Goal: Task Accomplishment & Management: Manage account settings

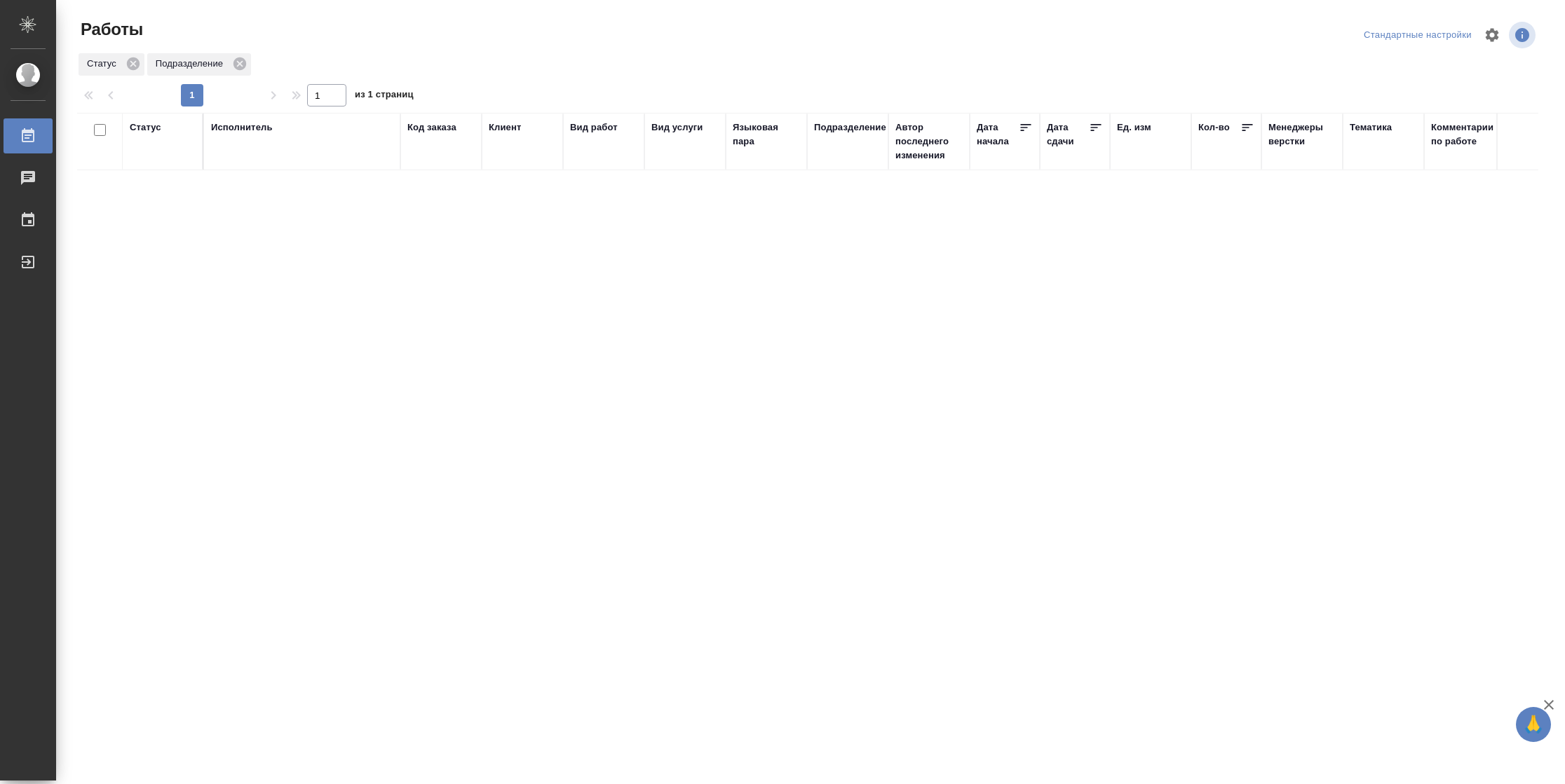
click at [139, 123] on div "Статус" at bounding box center [145, 128] width 31 height 14
click at [150, 186] on div "Подбор Готов к работе" at bounding box center [150, 169] width 41 height 54
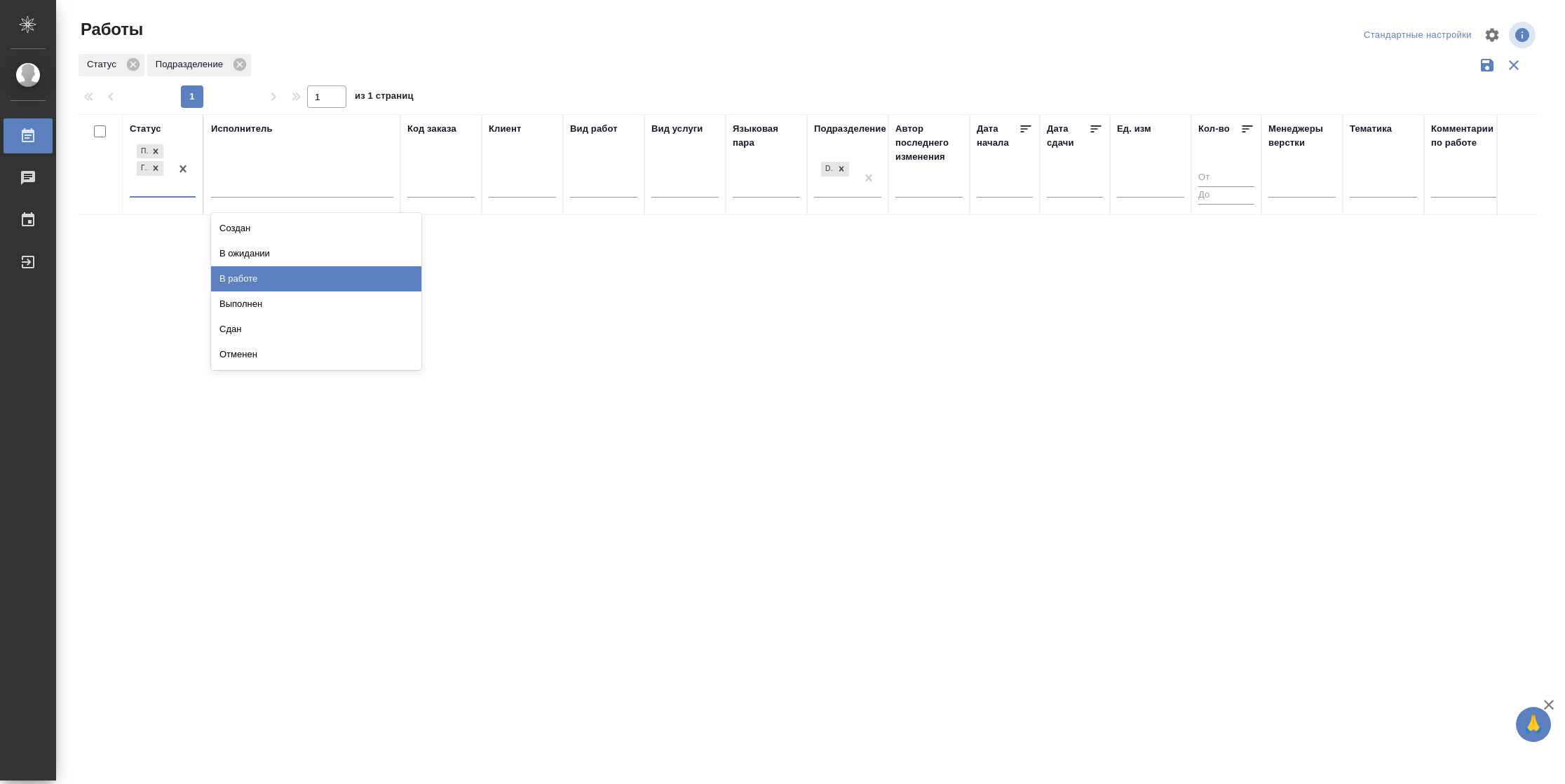
click at [230, 277] on div "В работе" at bounding box center [316, 279] width 210 height 26
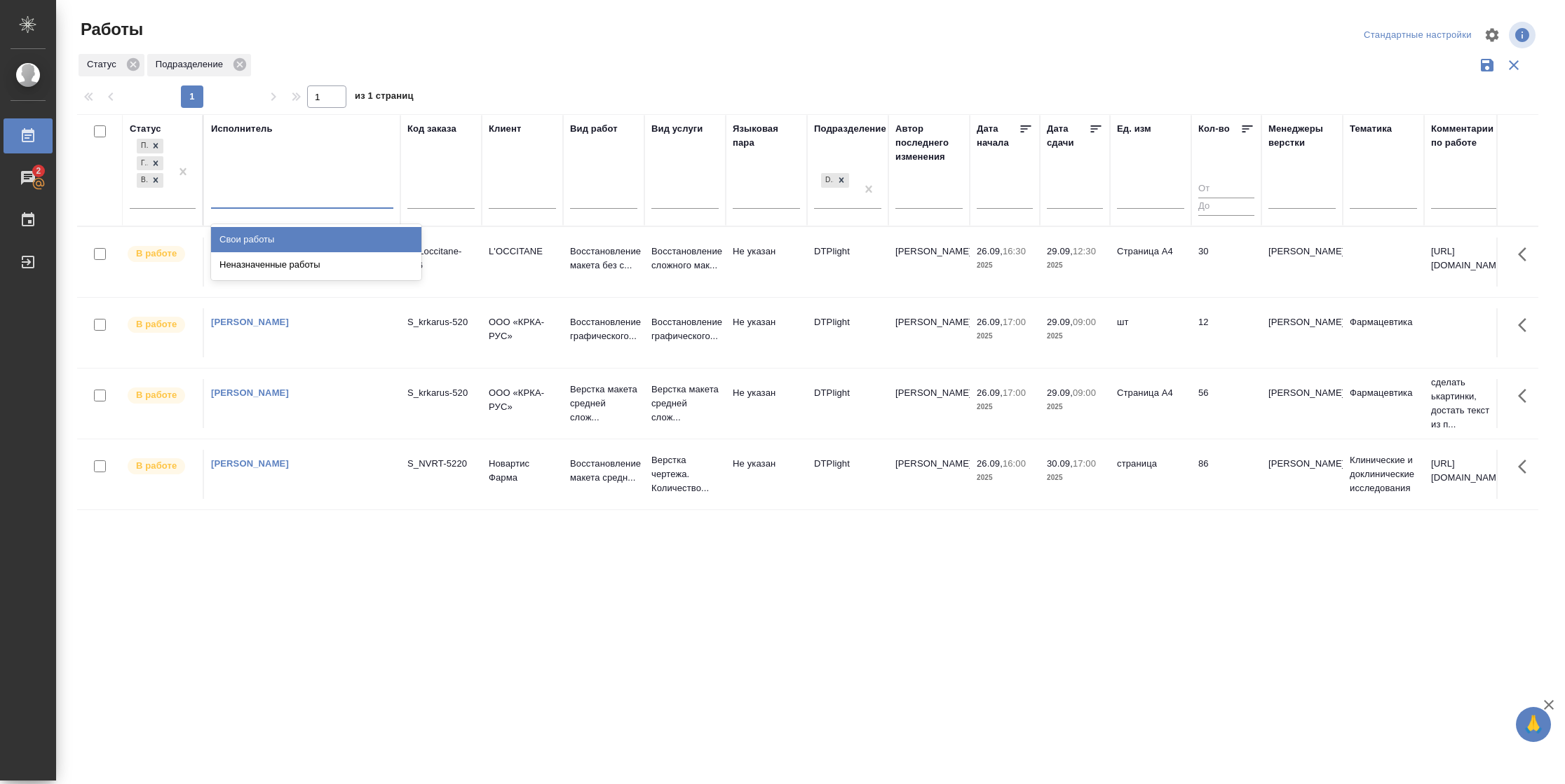
click at [265, 199] on div at bounding box center [302, 195] width 182 height 20
click at [258, 234] on div "Свои работы" at bounding box center [316, 240] width 210 height 26
click at [1101, 130] on icon at bounding box center [1096, 128] width 14 height 14
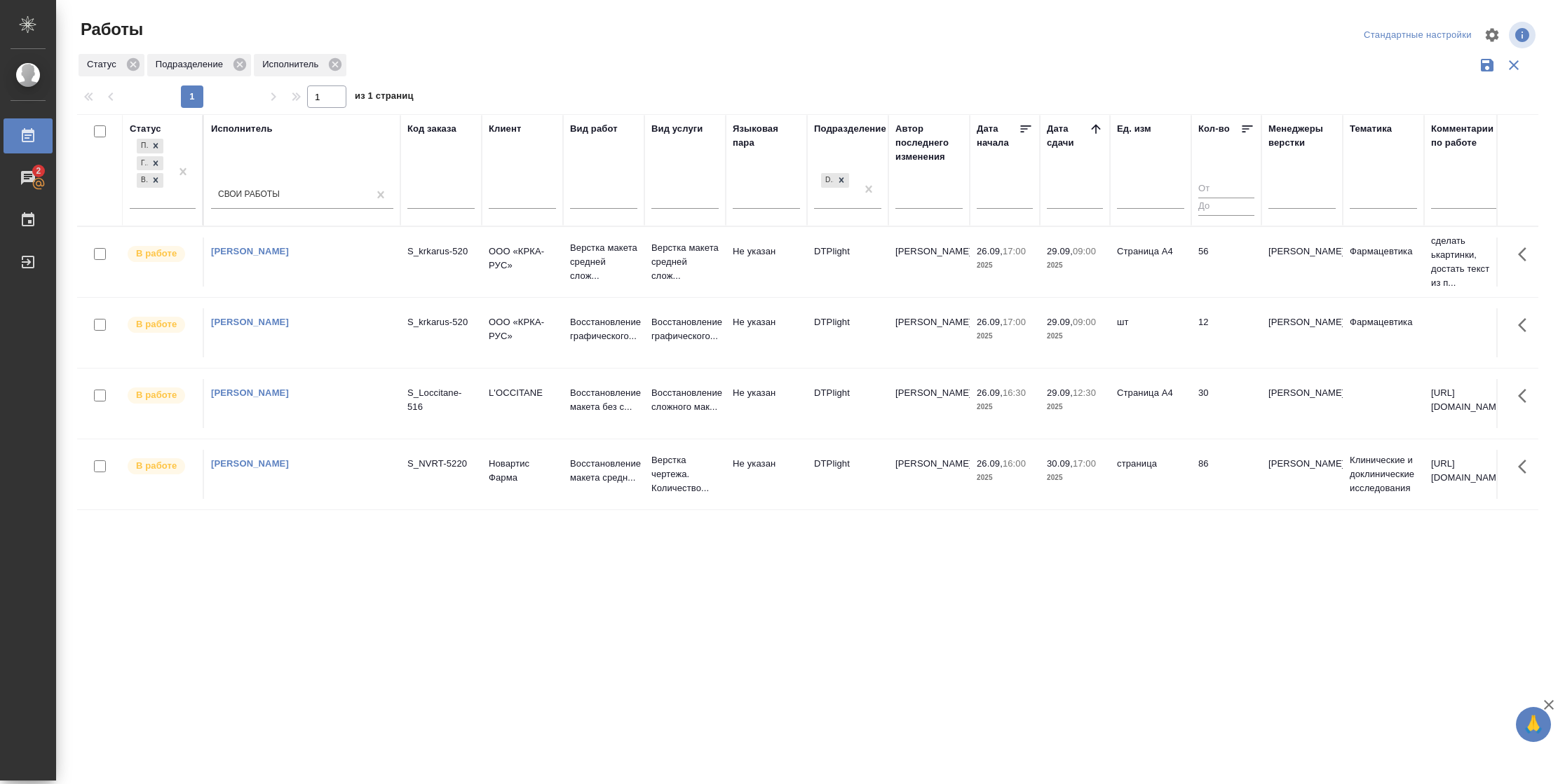
click at [1194, 269] on td "56" at bounding box center [1226, 262] width 70 height 49
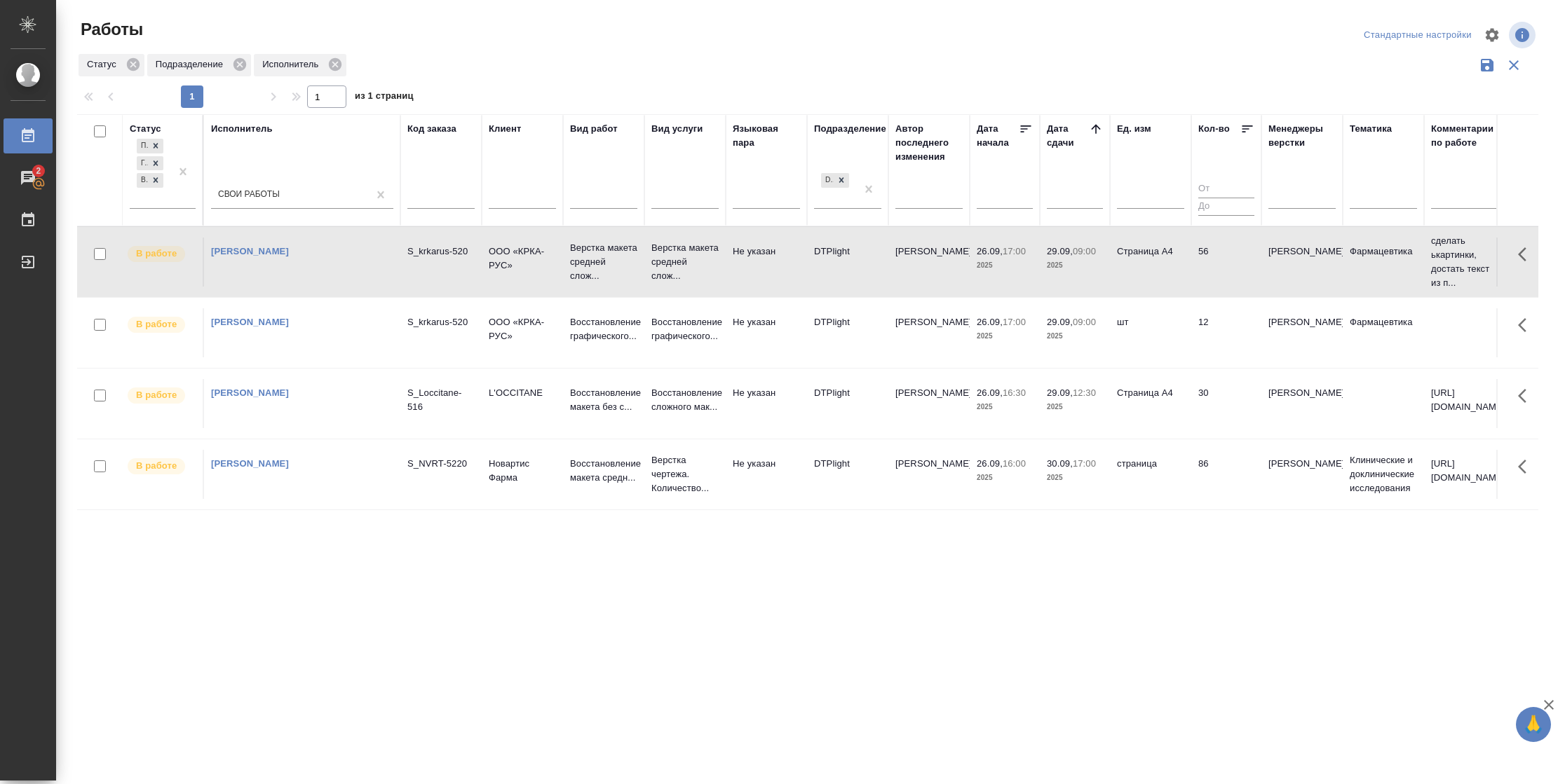
click at [1194, 269] on td "56" at bounding box center [1226, 262] width 70 height 49
click at [1193, 398] on td "30" at bounding box center [1226, 404] width 70 height 49
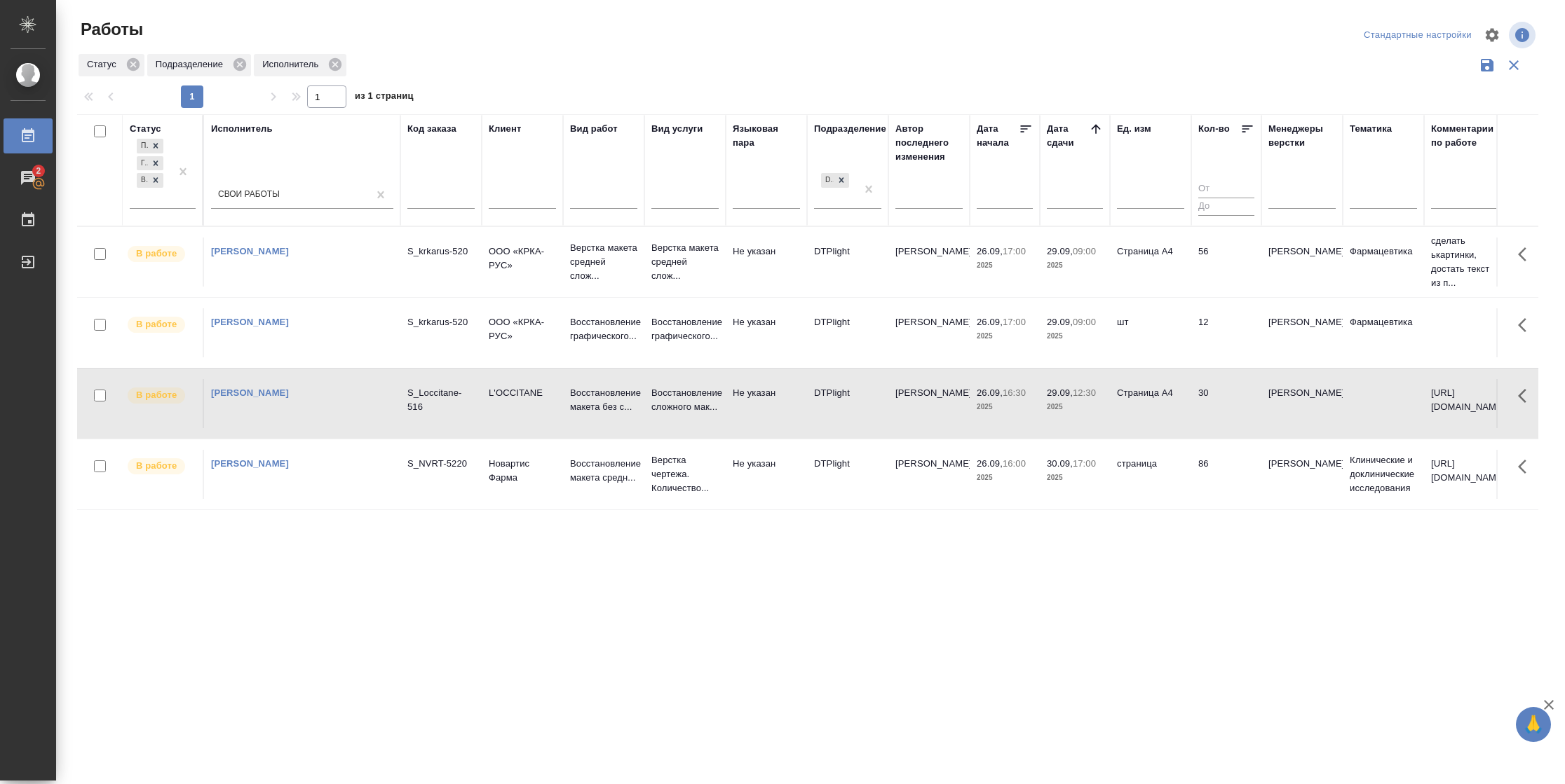
click at [1193, 398] on td "30" at bounding box center [1226, 404] width 70 height 49
click at [1158, 472] on td "страница" at bounding box center [1151, 474] width 82 height 49
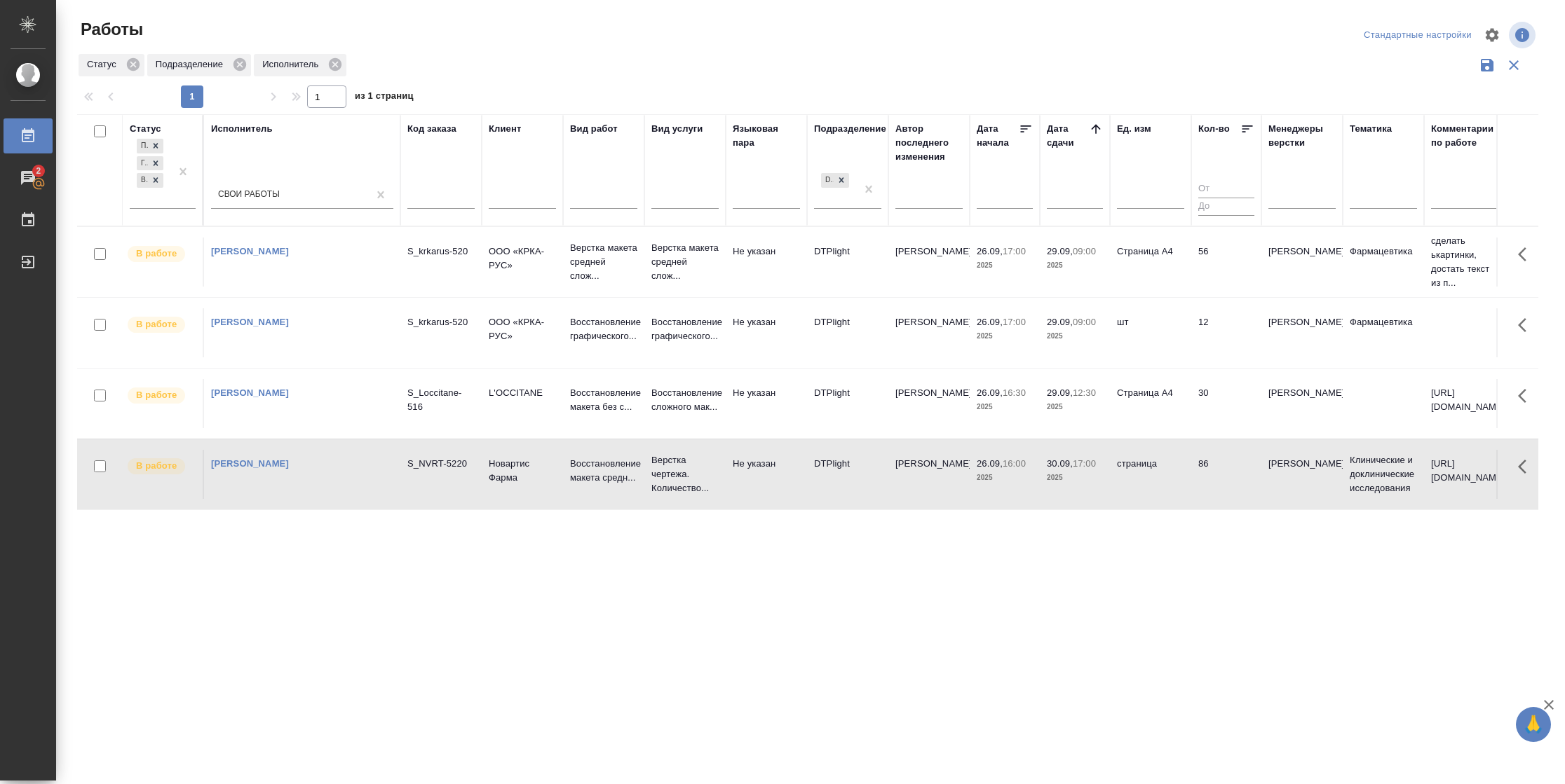
click at [1158, 472] on td "страница" at bounding box center [1151, 474] width 82 height 49
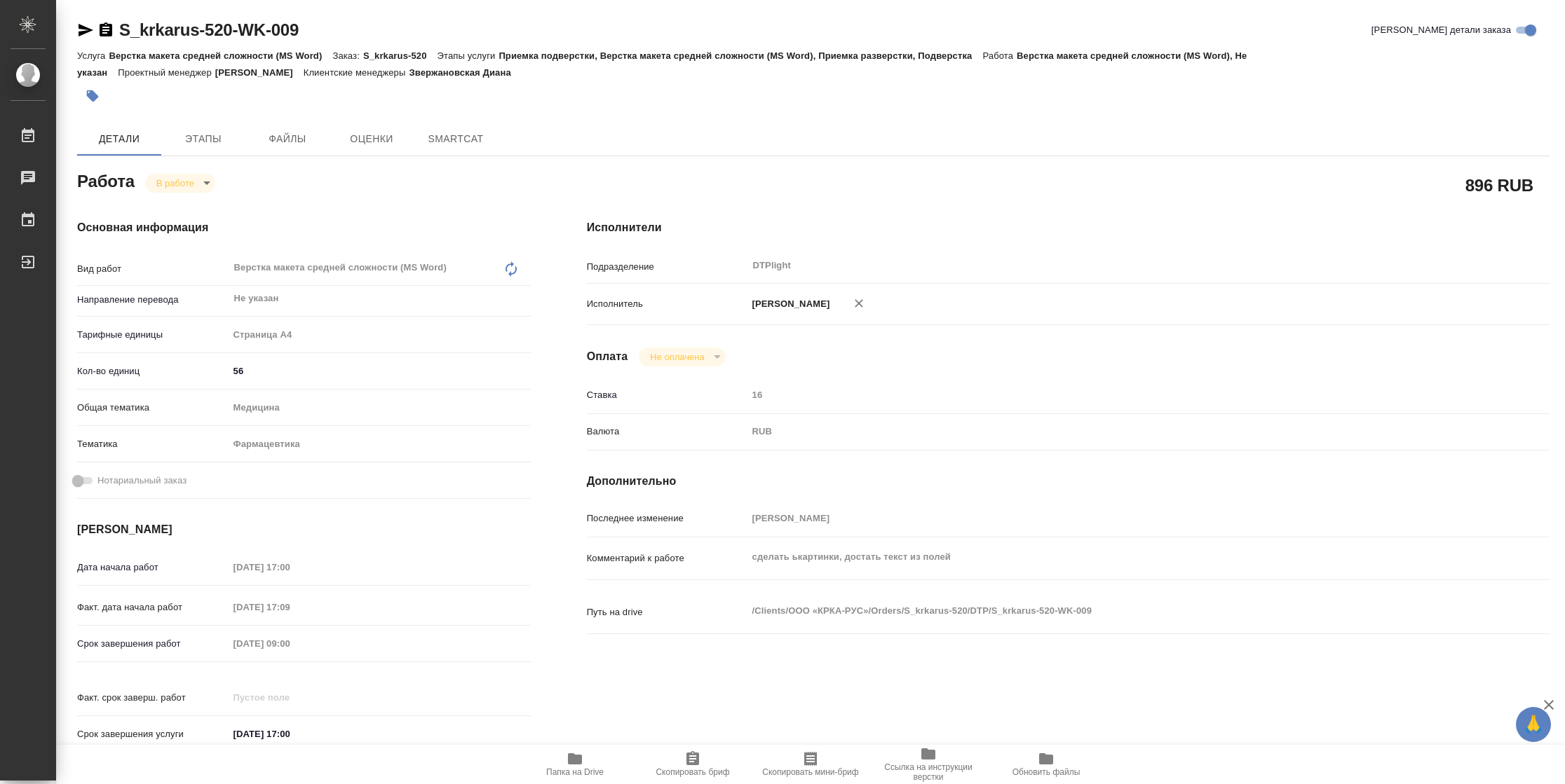
type textarea "x"
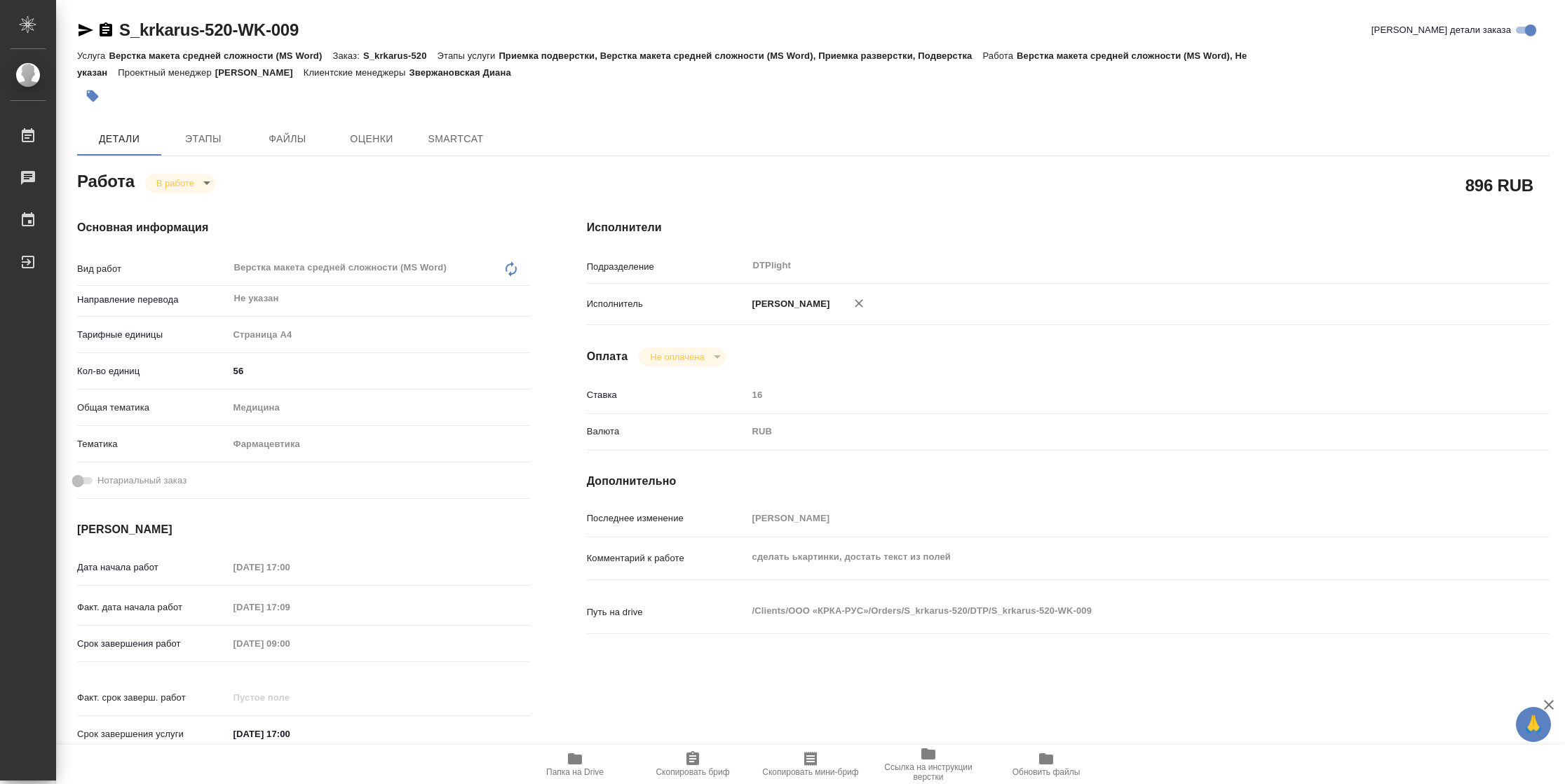
type textarea "x"
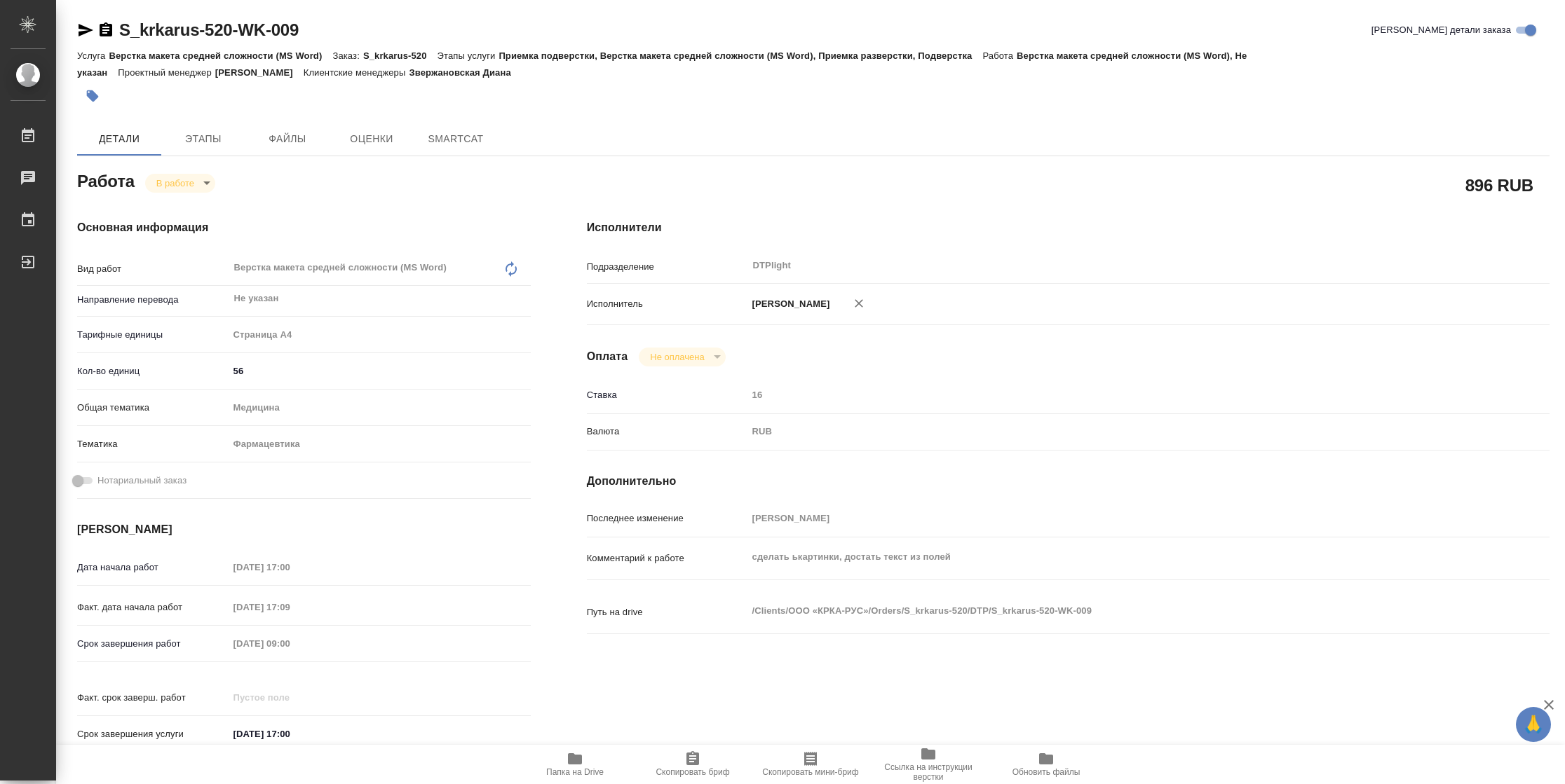
type textarea "x"
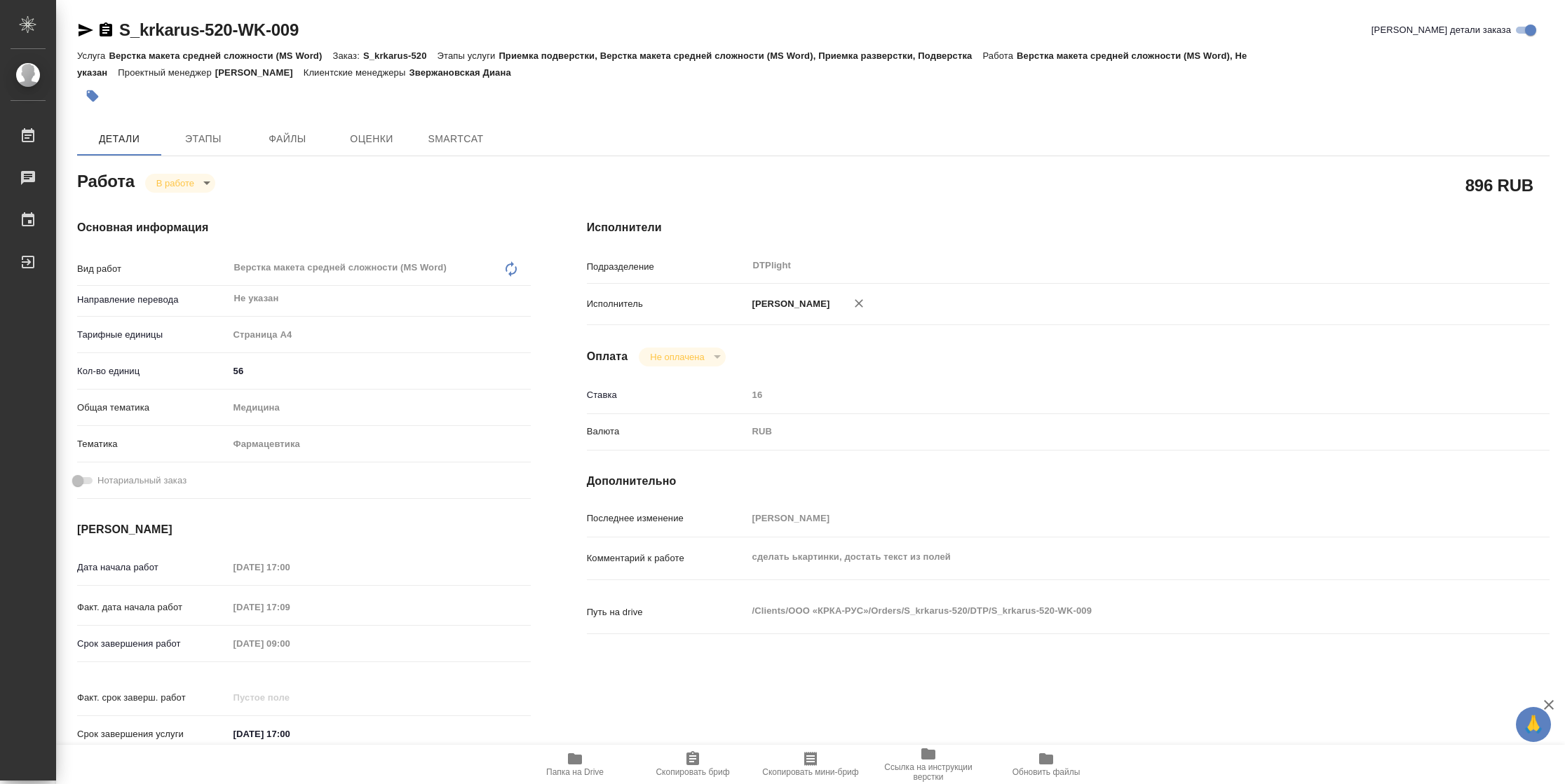
type textarea "x"
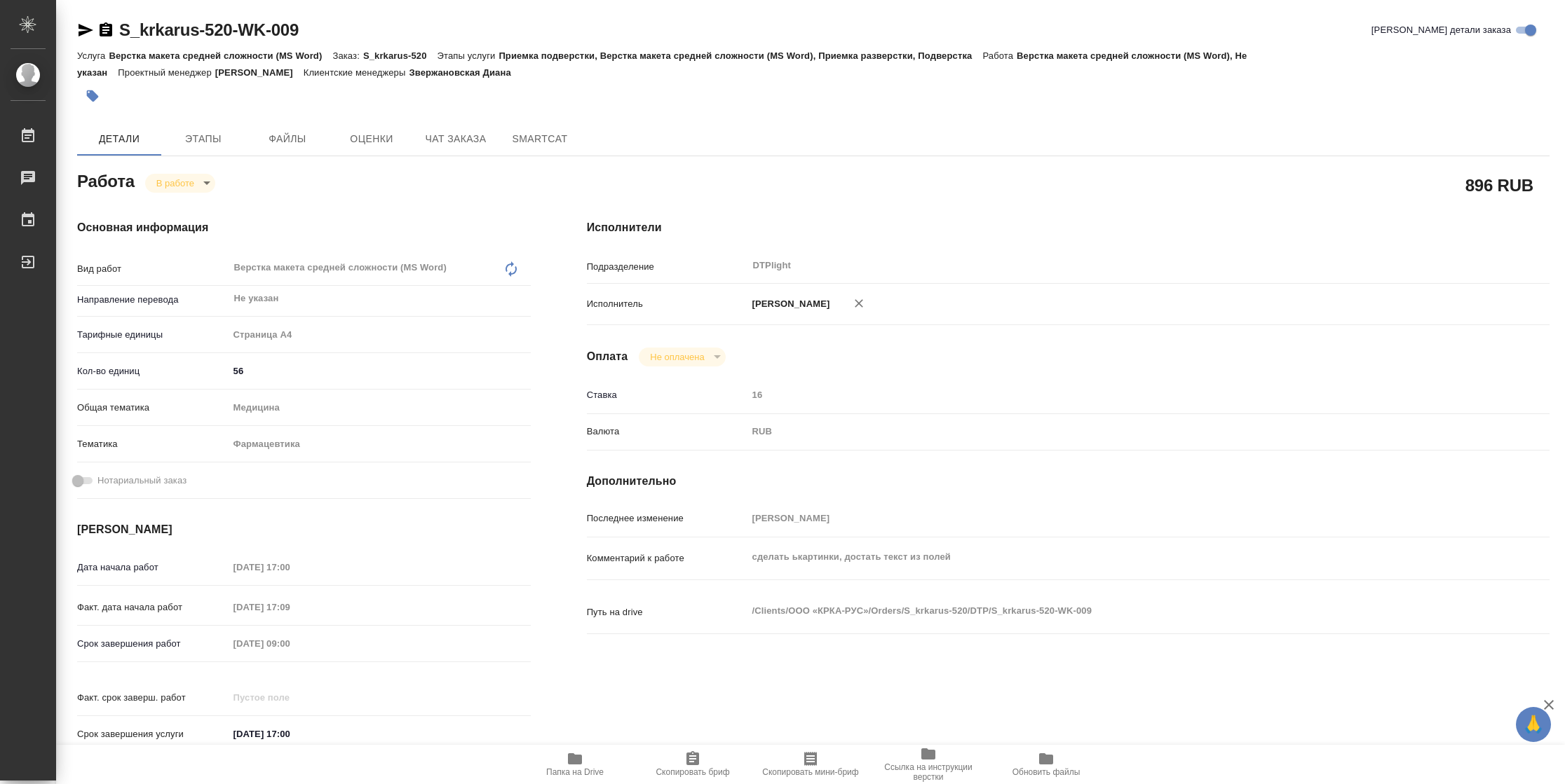
type textarea "x"
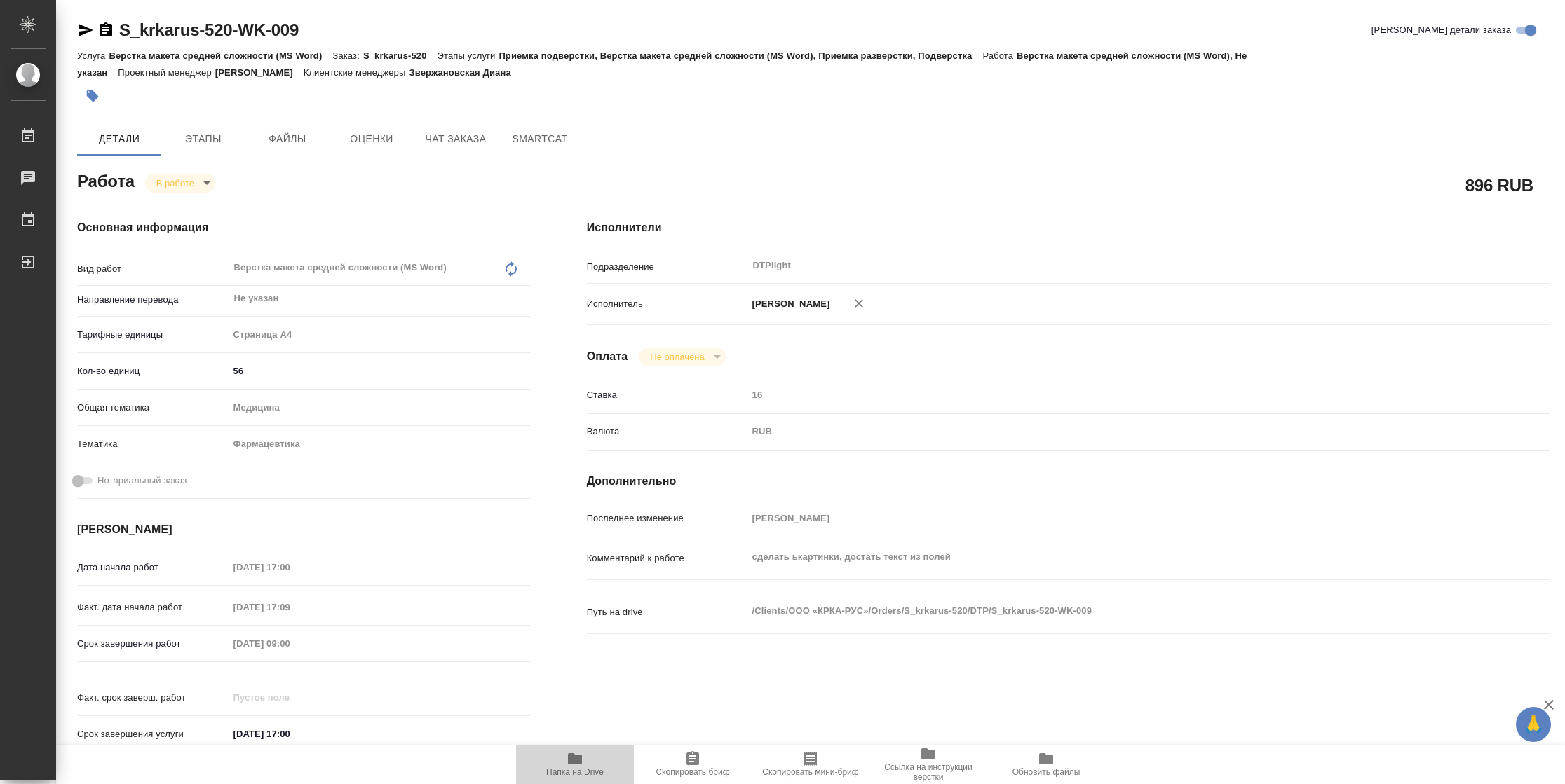
click at [596, 775] on span "Папка на Drive" at bounding box center [575, 773] width 58 height 10
type textarea "x"
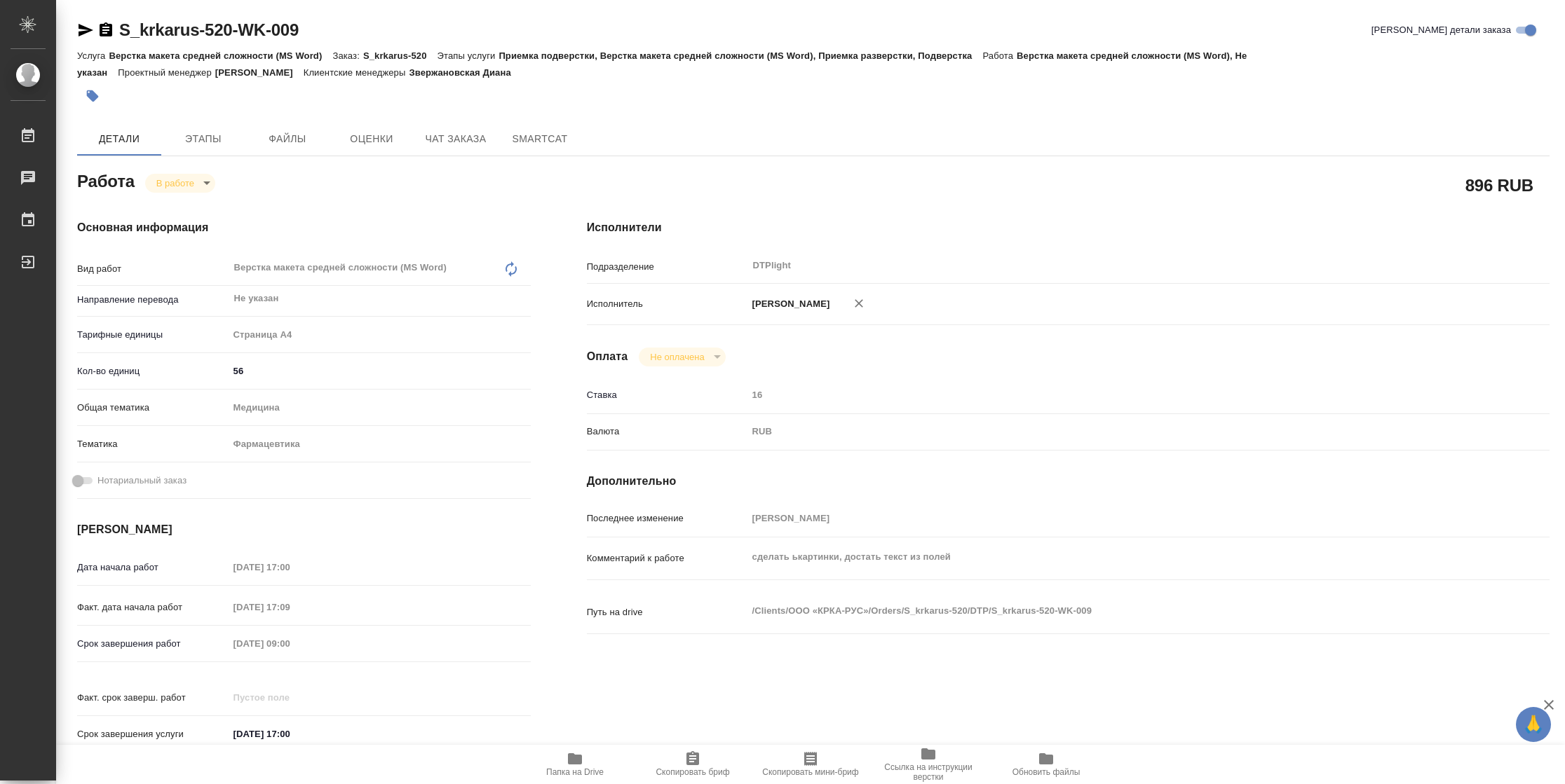
type textarea "x"
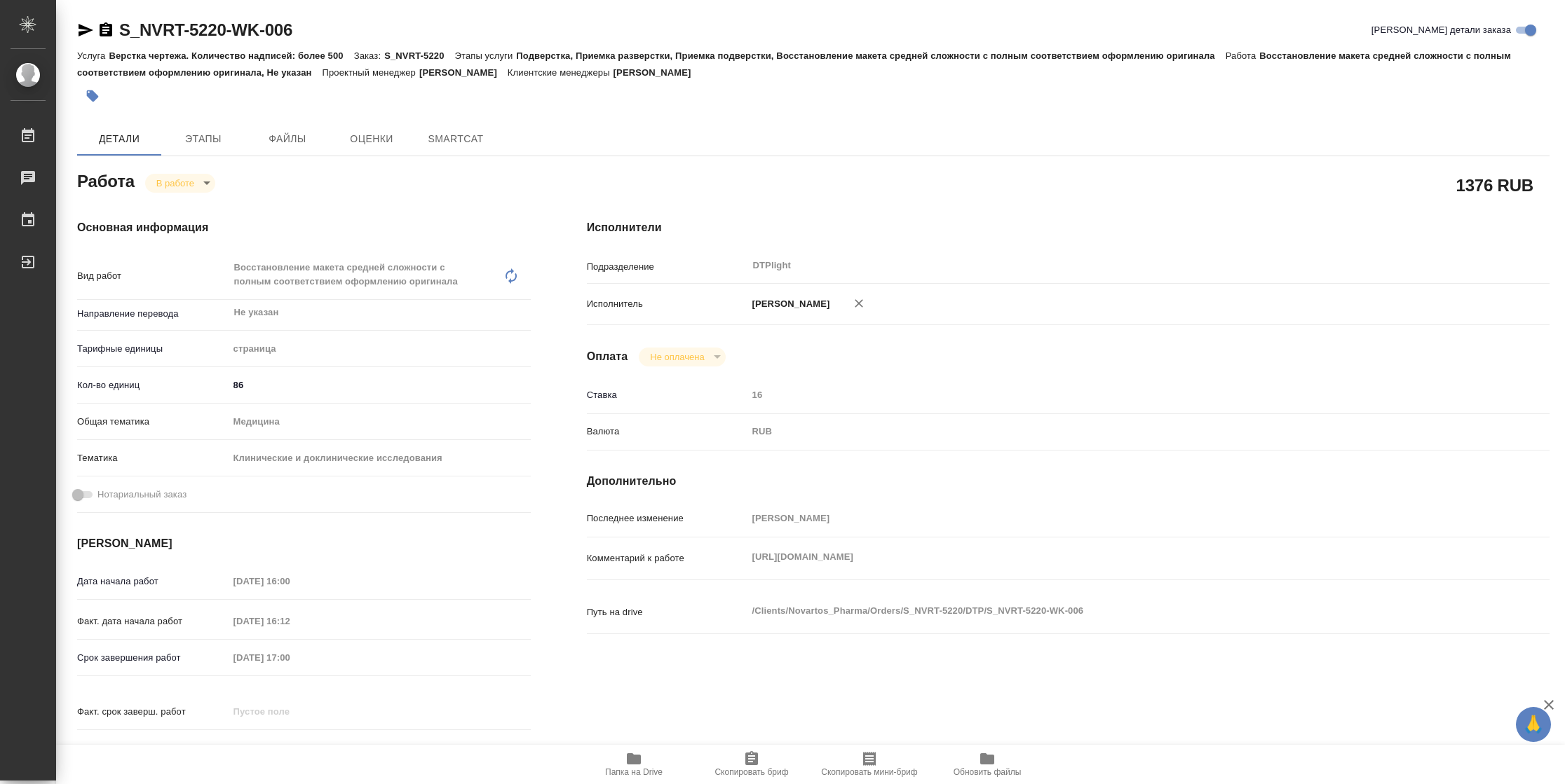
type textarea "x"
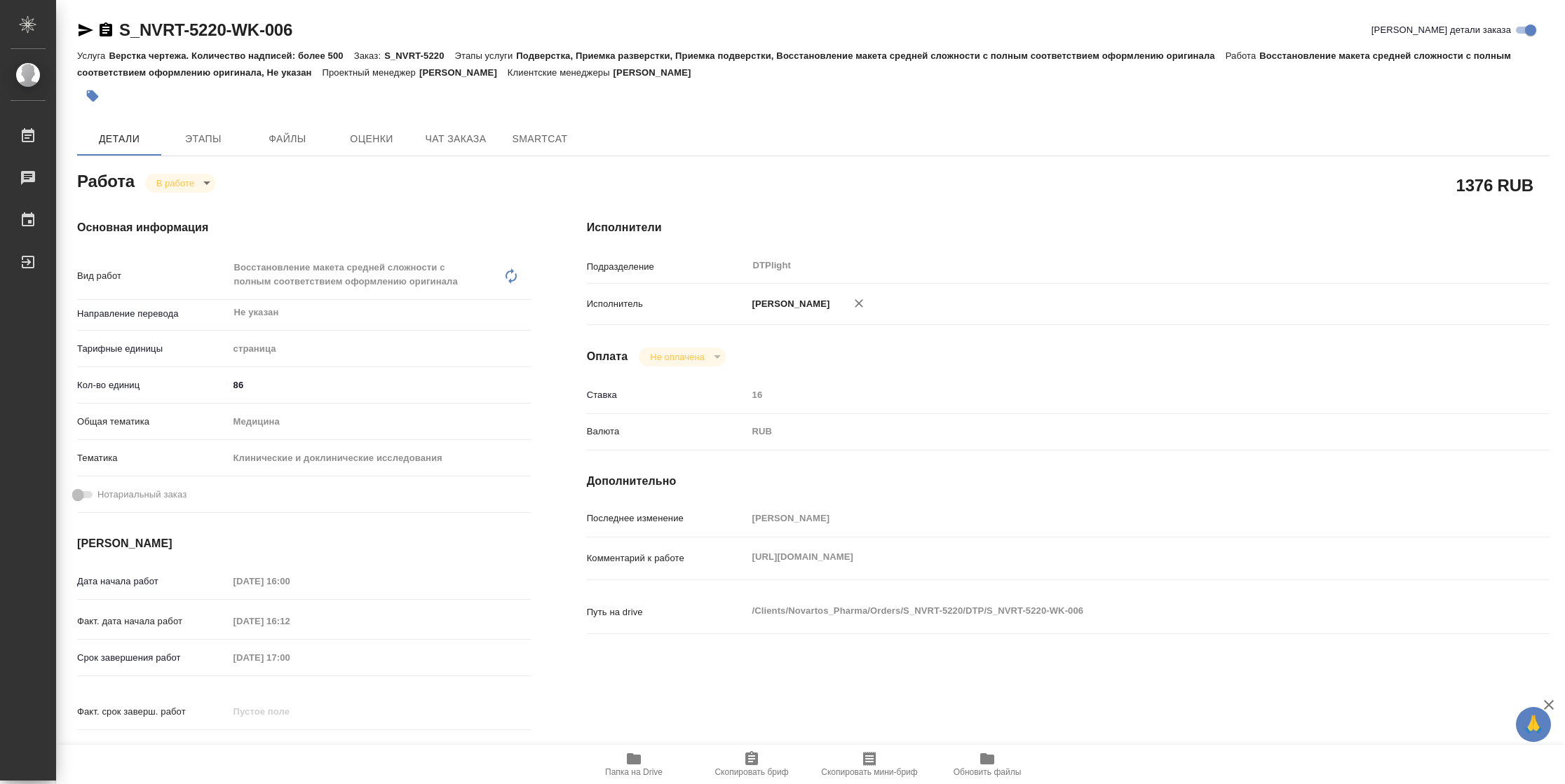
type textarea "x"
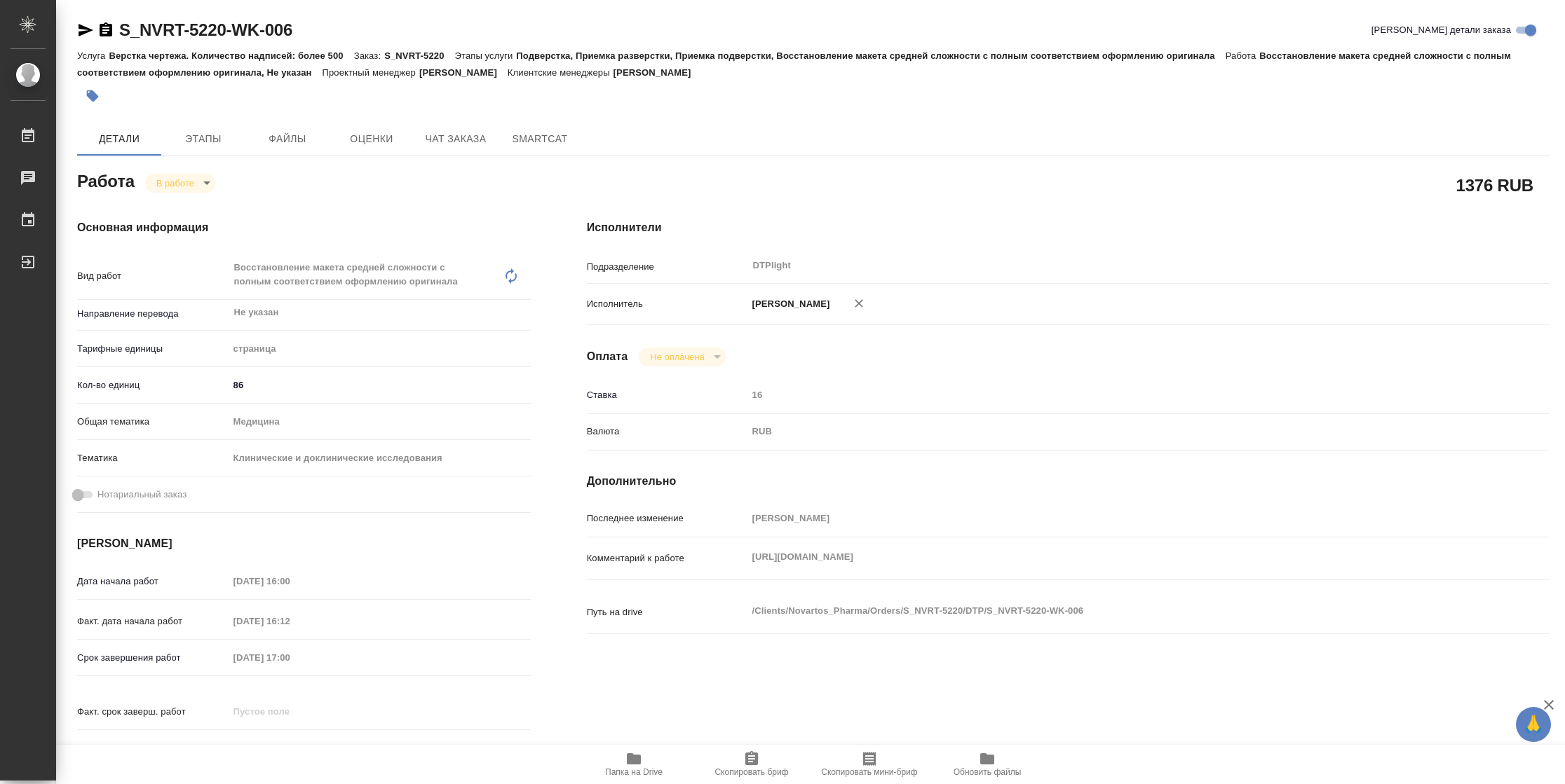
click at [691, 567] on div "Комментарий к работе https://drive.awatera.com/apps/files/?dir=/Shares/Novartos…" at bounding box center [1068, 559] width 963 height 31
type textarea "x"
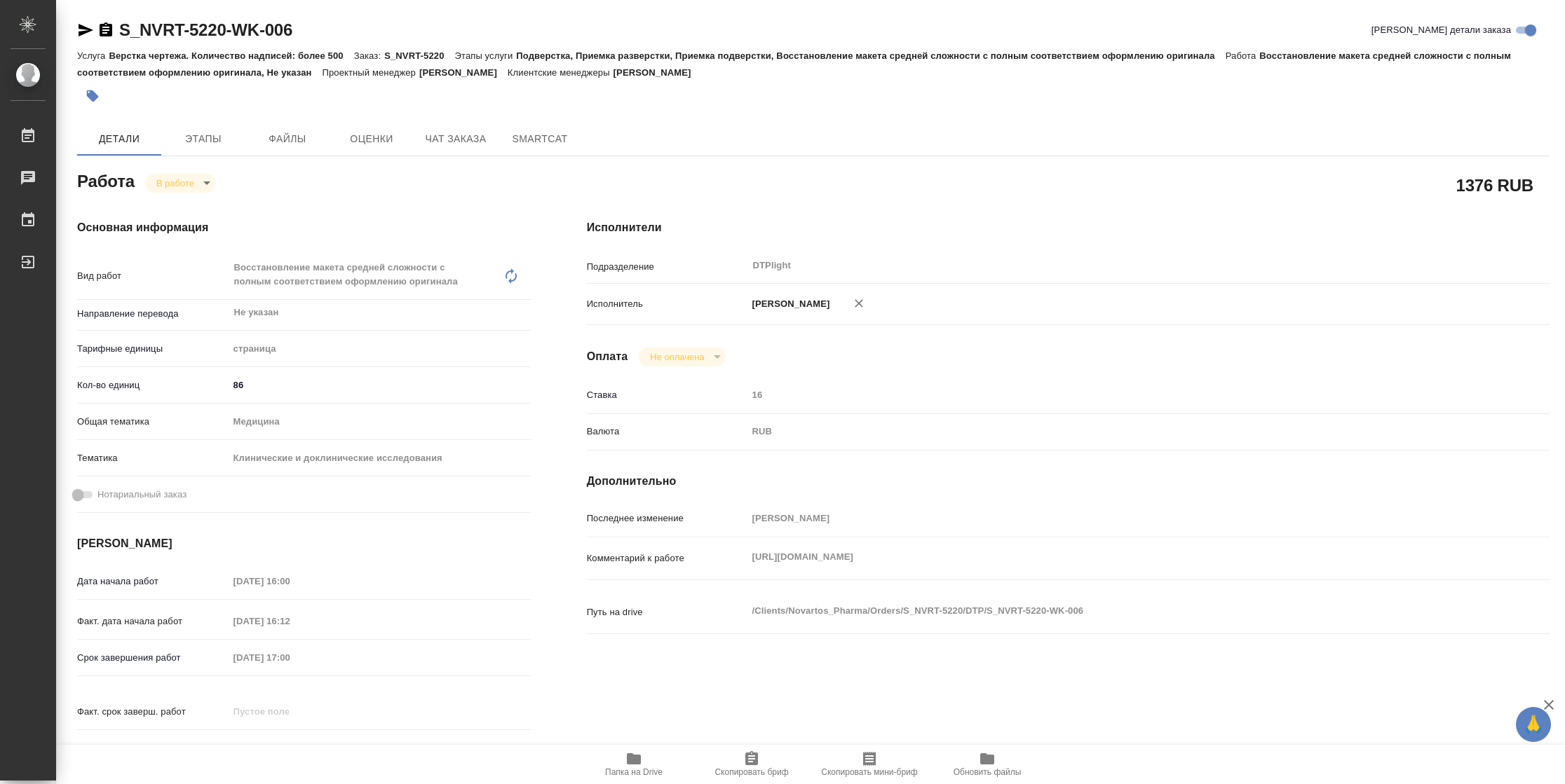
type textarea "x"
